Goal: Task Accomplishment & Management: Use online tool/utility

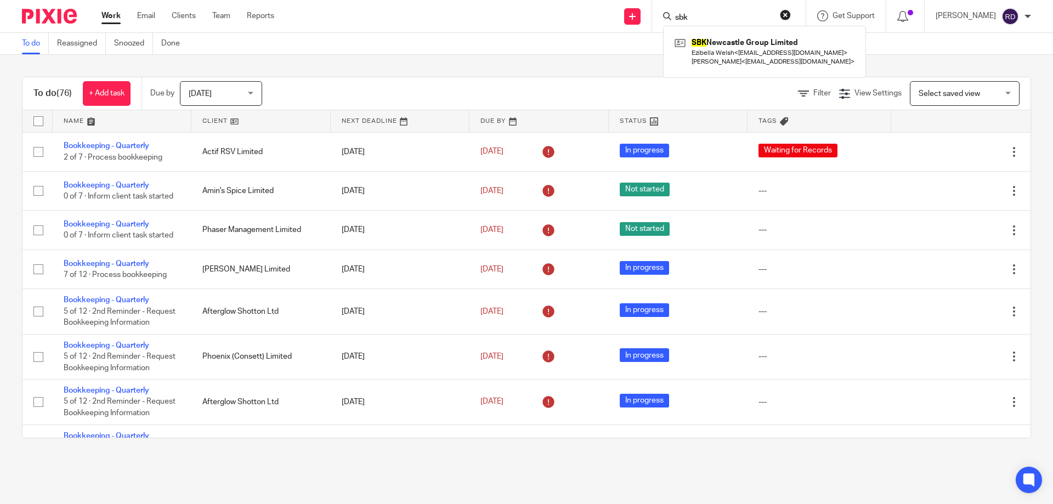
type input "sbk"
click button "submit" at bounding box center [0, 0] width 0 height 0
click at [778, 56] on link at bounding box center [764, 52] width 185 height 34
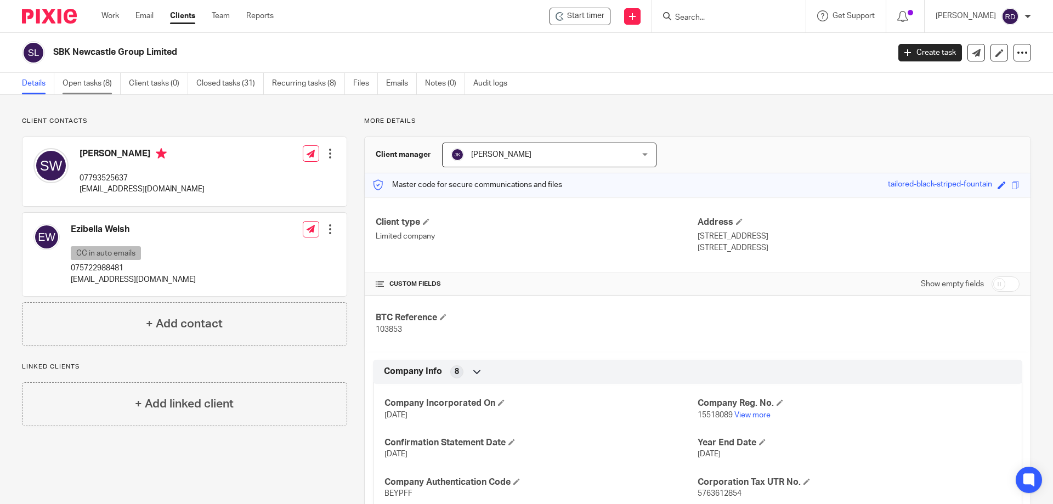
click at [99, 76] on link "Open tasks (8)" at bounding box center [92, 83] width 58 height 21
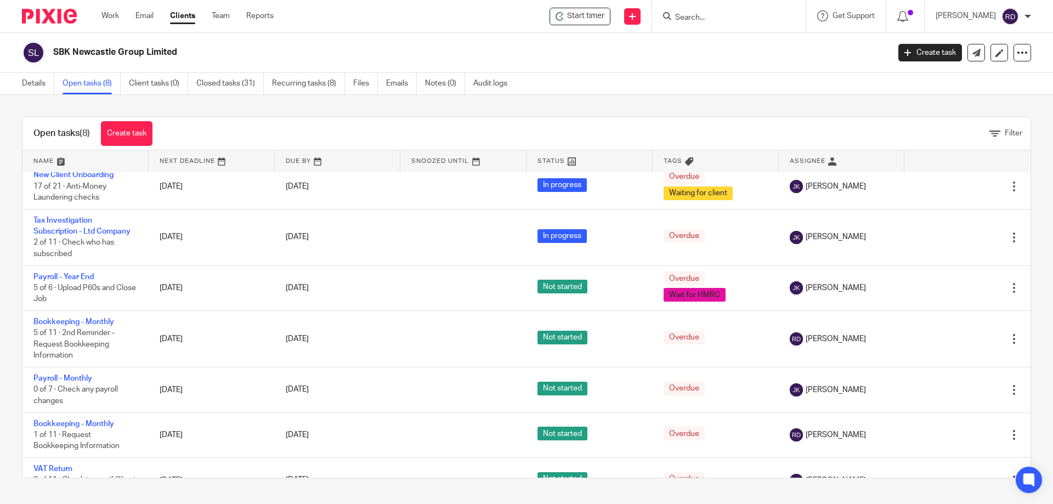
scroll to position [89, 0]
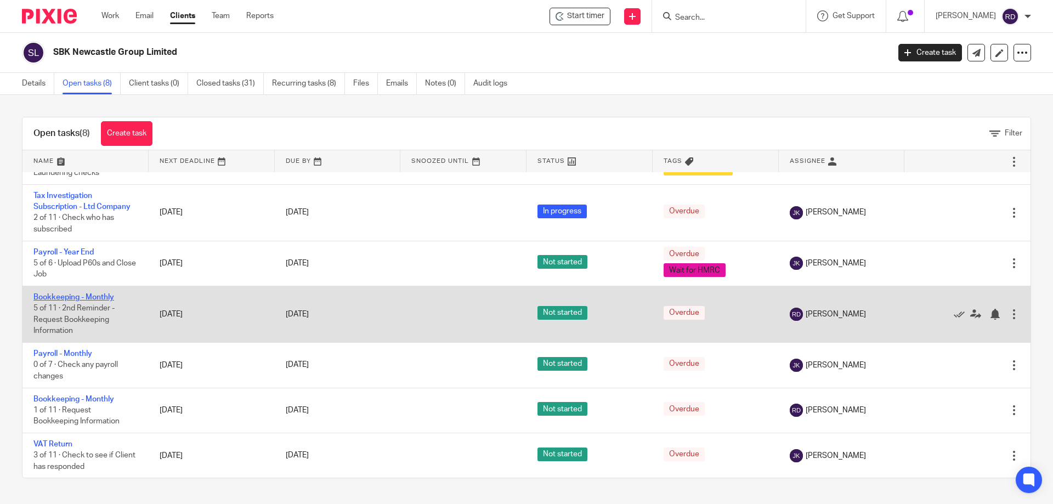
click at [84, 300] on link "Bookkeeping - Monthly" at bounding box center [73, 297] width 81 height 8
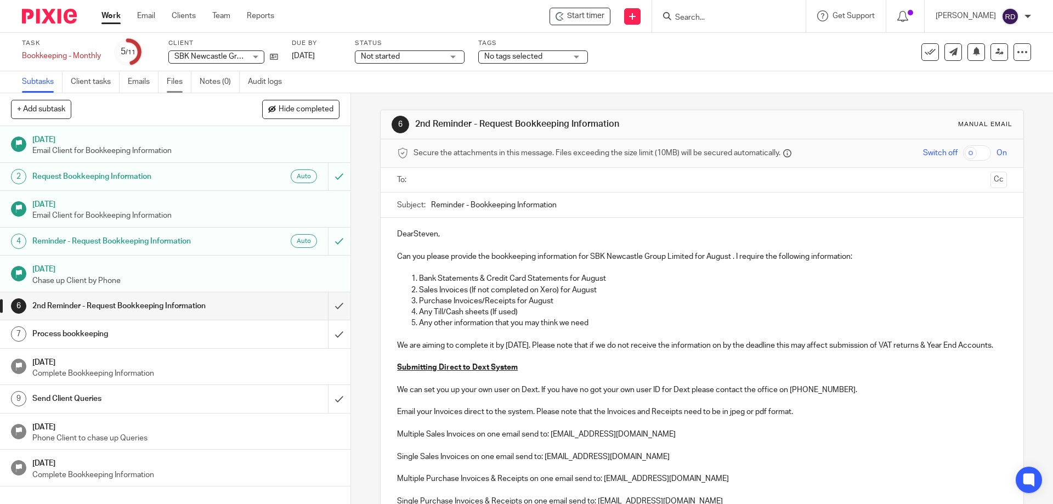
click at [187, 83] on link "Files" at bounding box center [179, 81] width 25 height 21
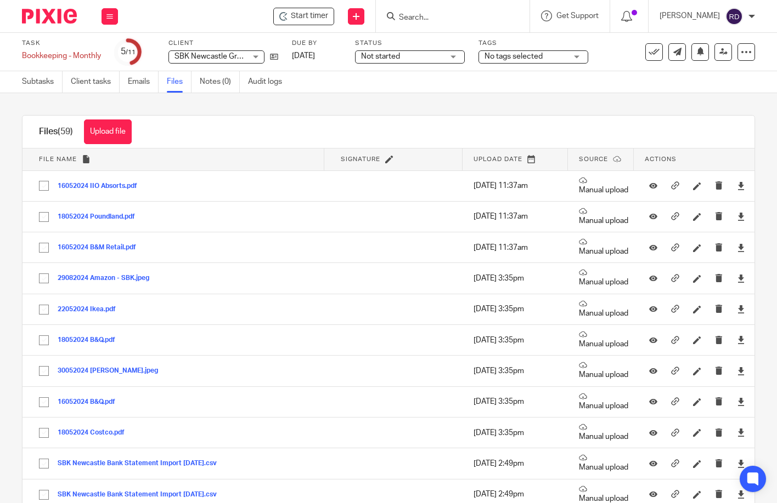
click at [2, 35] on div "Task Bookkeeping - Monthly Save Bookkeeping - Monthly 5 /11 Client SBK Newcastl…" at bounding box center [388, 52] width 777 height 38
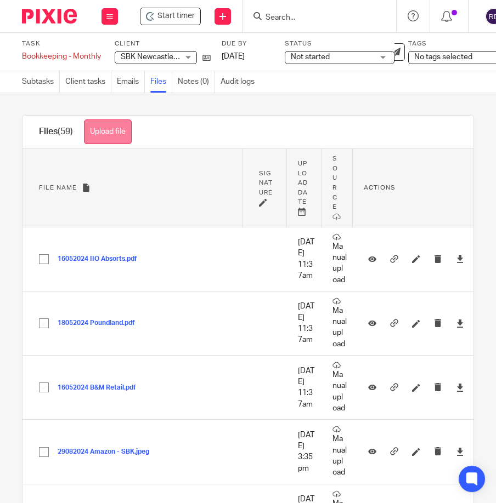
click at [108, 136] on button "Upload file" at bounding box center [108, 132] width 48 height 25
